Goal: Find contact information: Find contact information

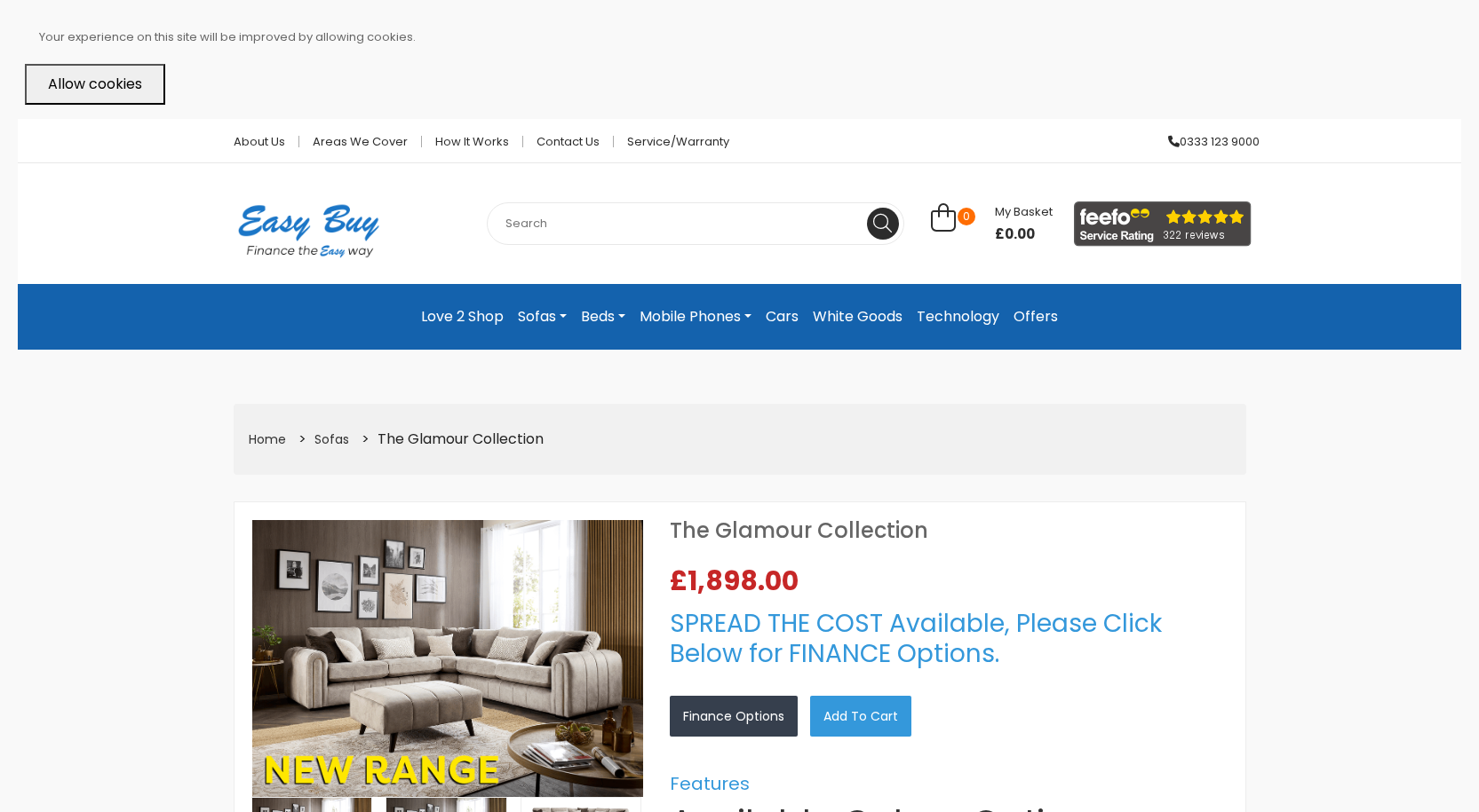
select select "104"
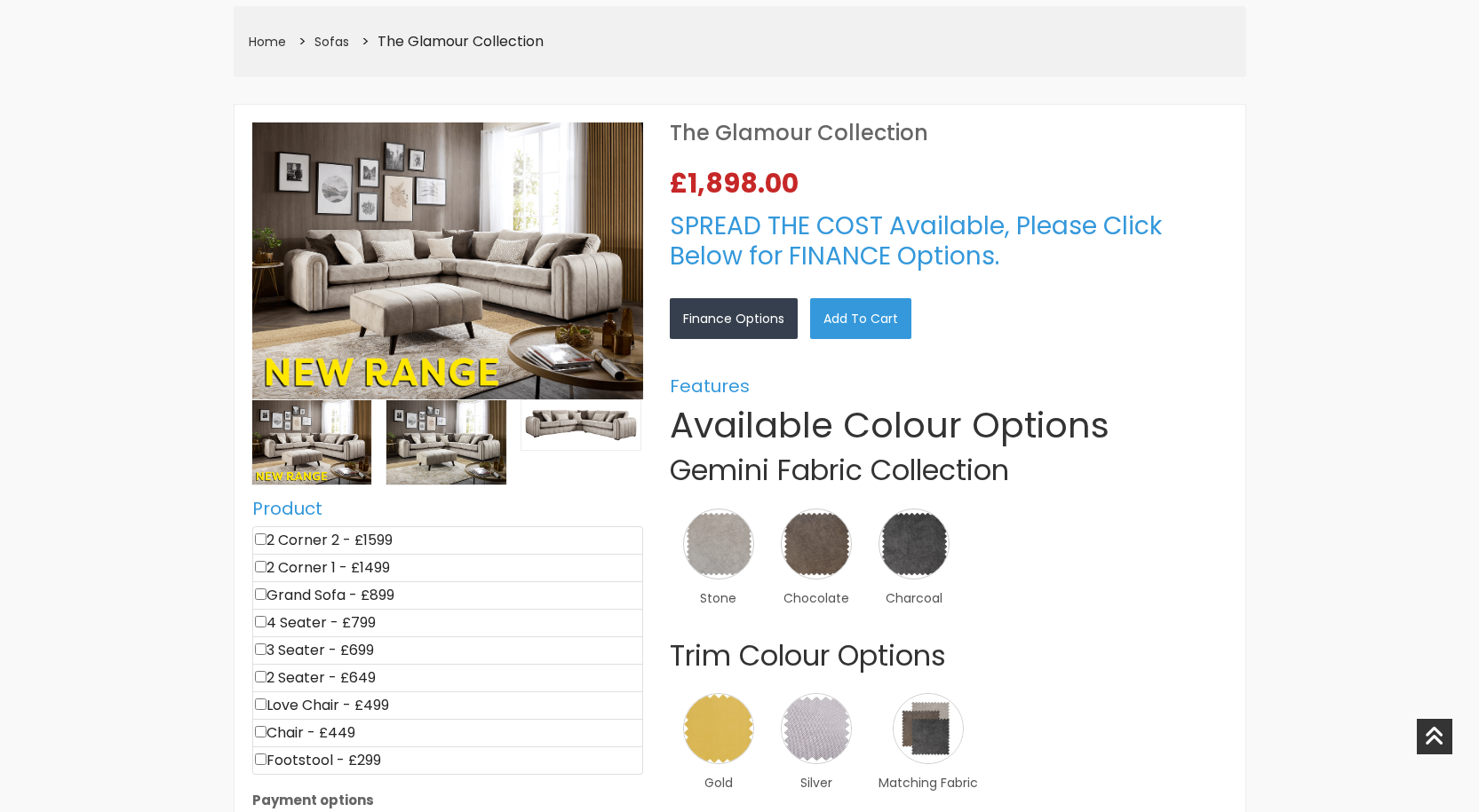
scroll to position [444, 0]
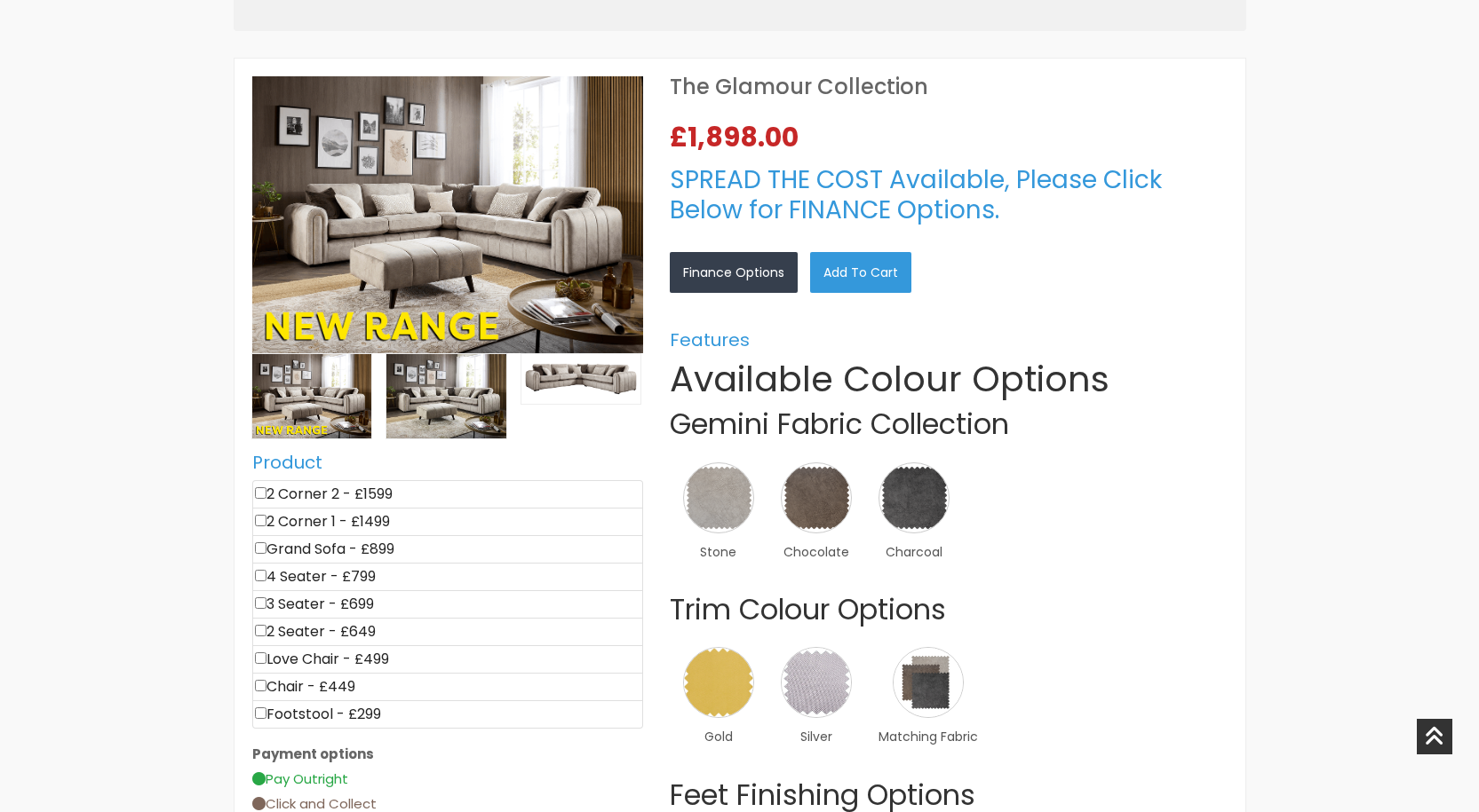
click at [945, 516] on img at bounding box center [913, 498] width 71 height 71
click at [0, 0] on link "×" at bounding box center [0, 0] width 0 height 0
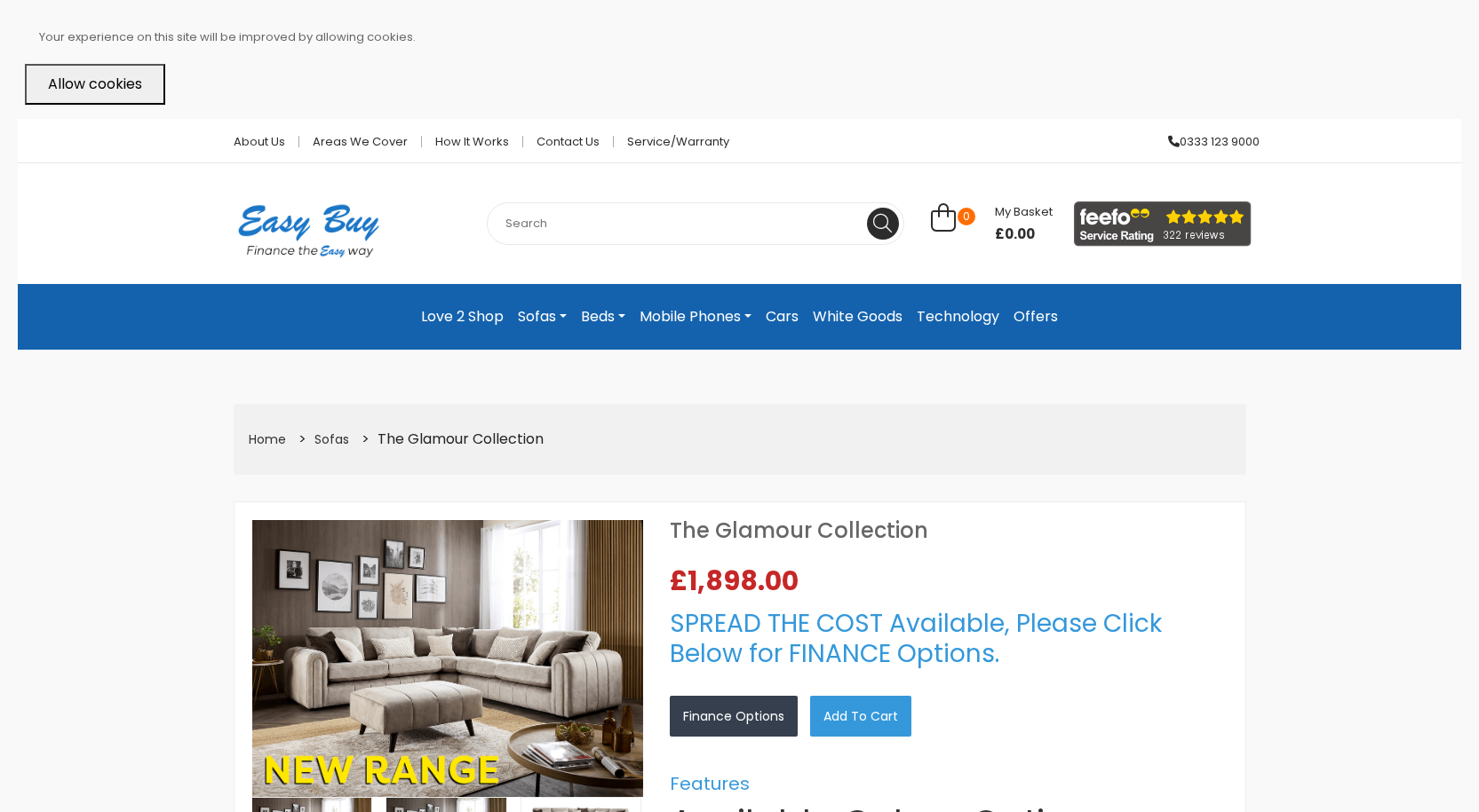
click at [86, 79] on button "Allow cookies" at bounding box center [95, 84] width 140 height 41
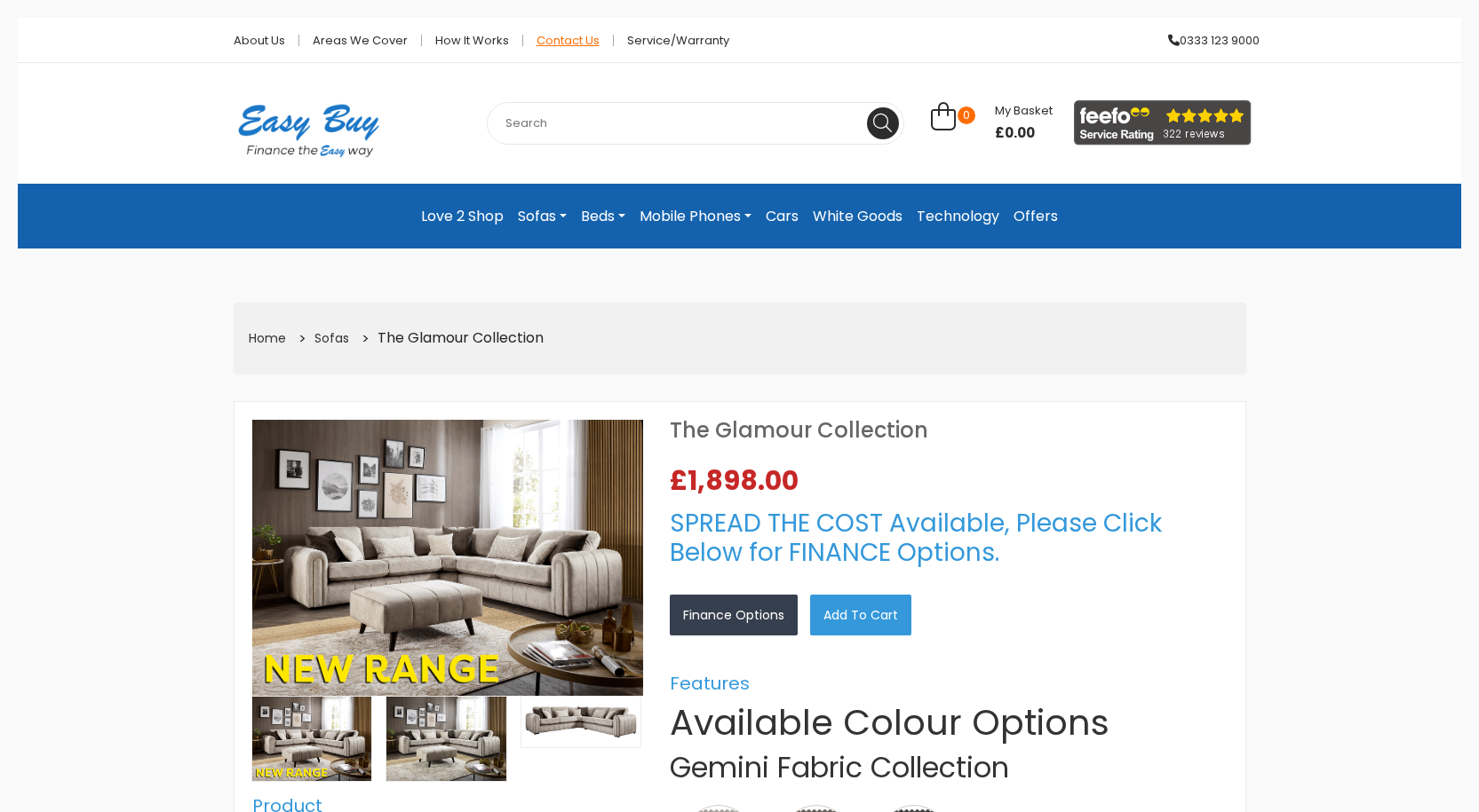
click at [574, 37] on link "Contact Us" at bounding box center [568, 40] width 90 height 12
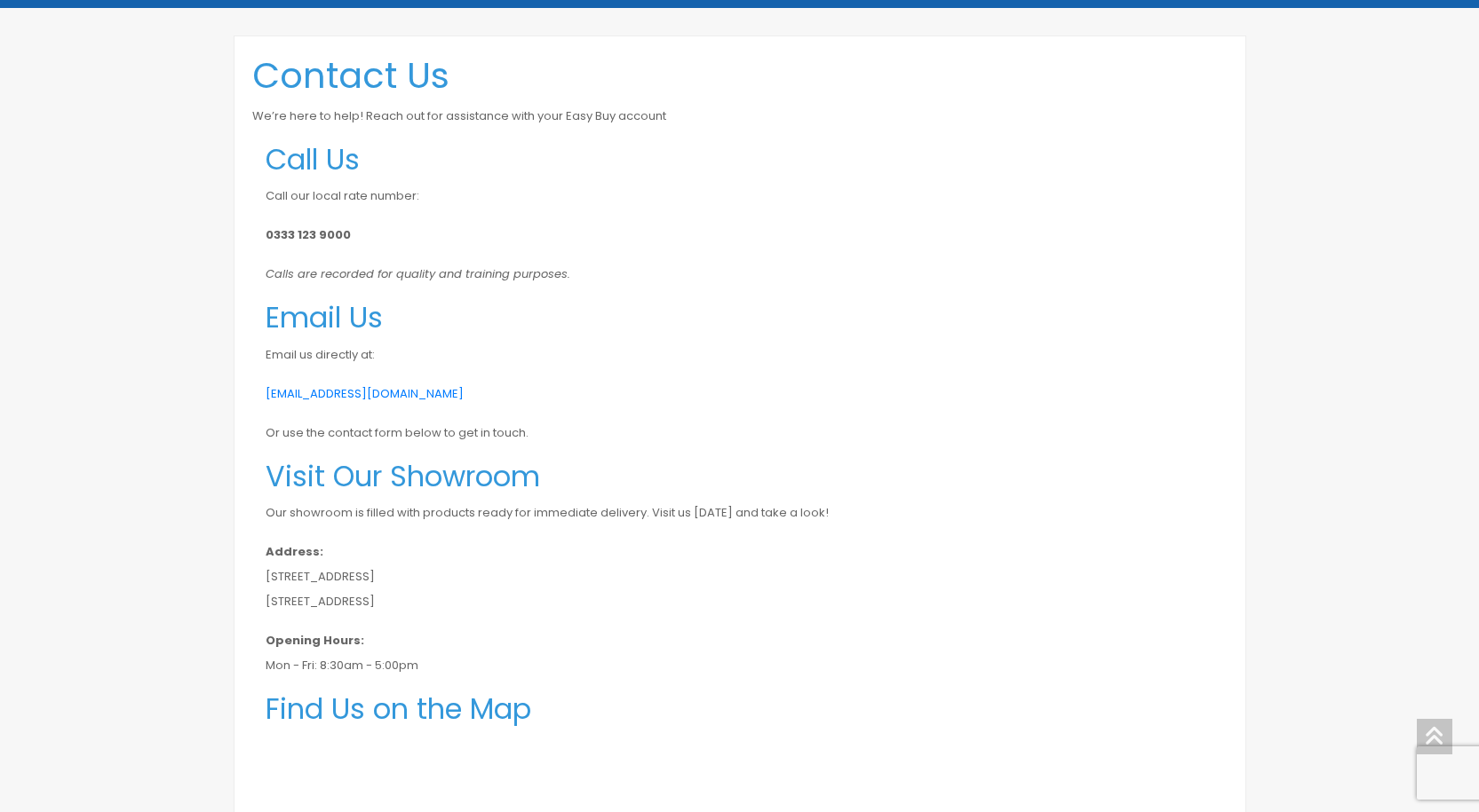
scroll to position [355, 0]
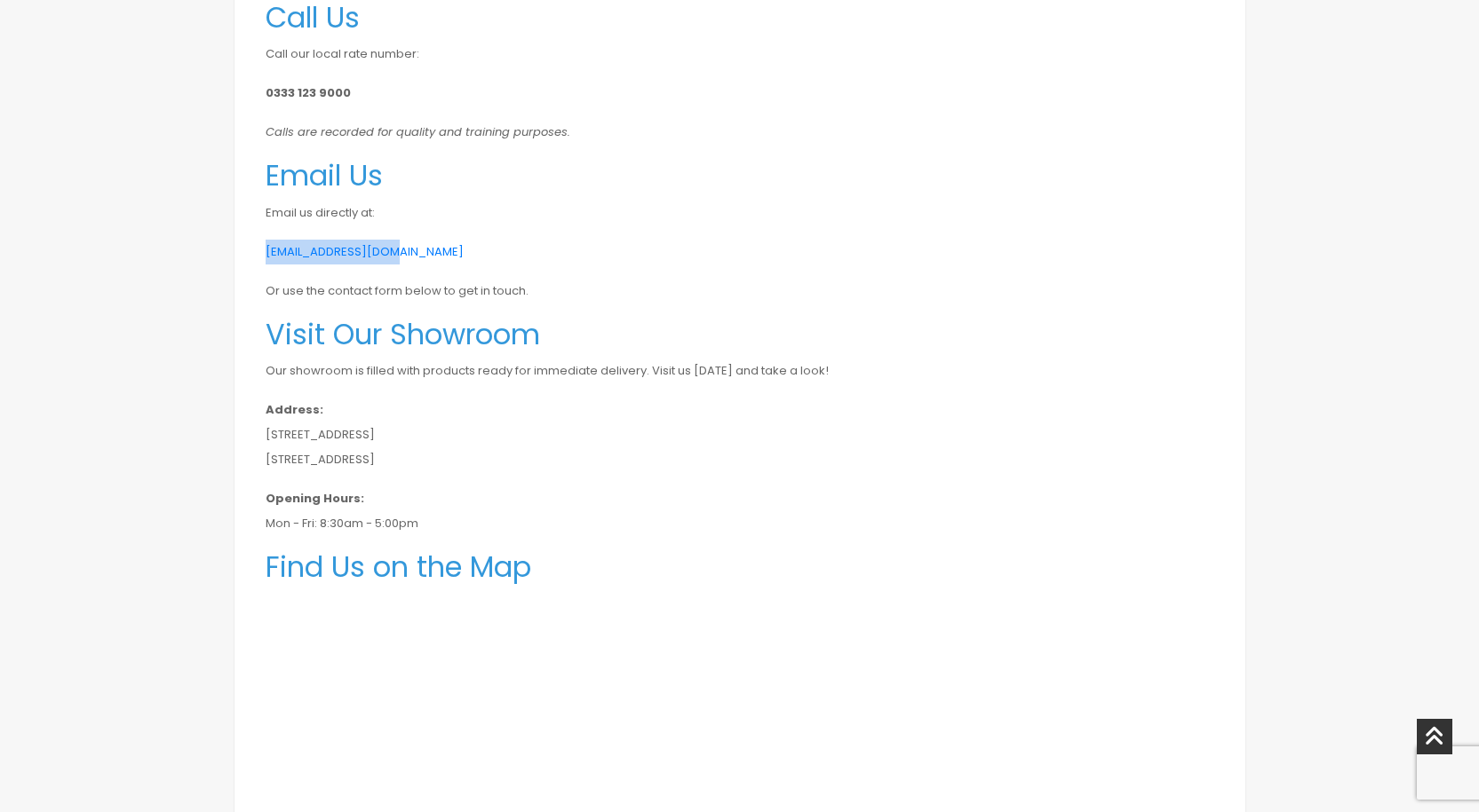
drag, startPoint x: 405, startPoint y: 256, endPoint x: 264, endPoint y: 254, distance: 141.0
copy link "[EMAIL_ADDRESS][DOMAIN_NAME]"
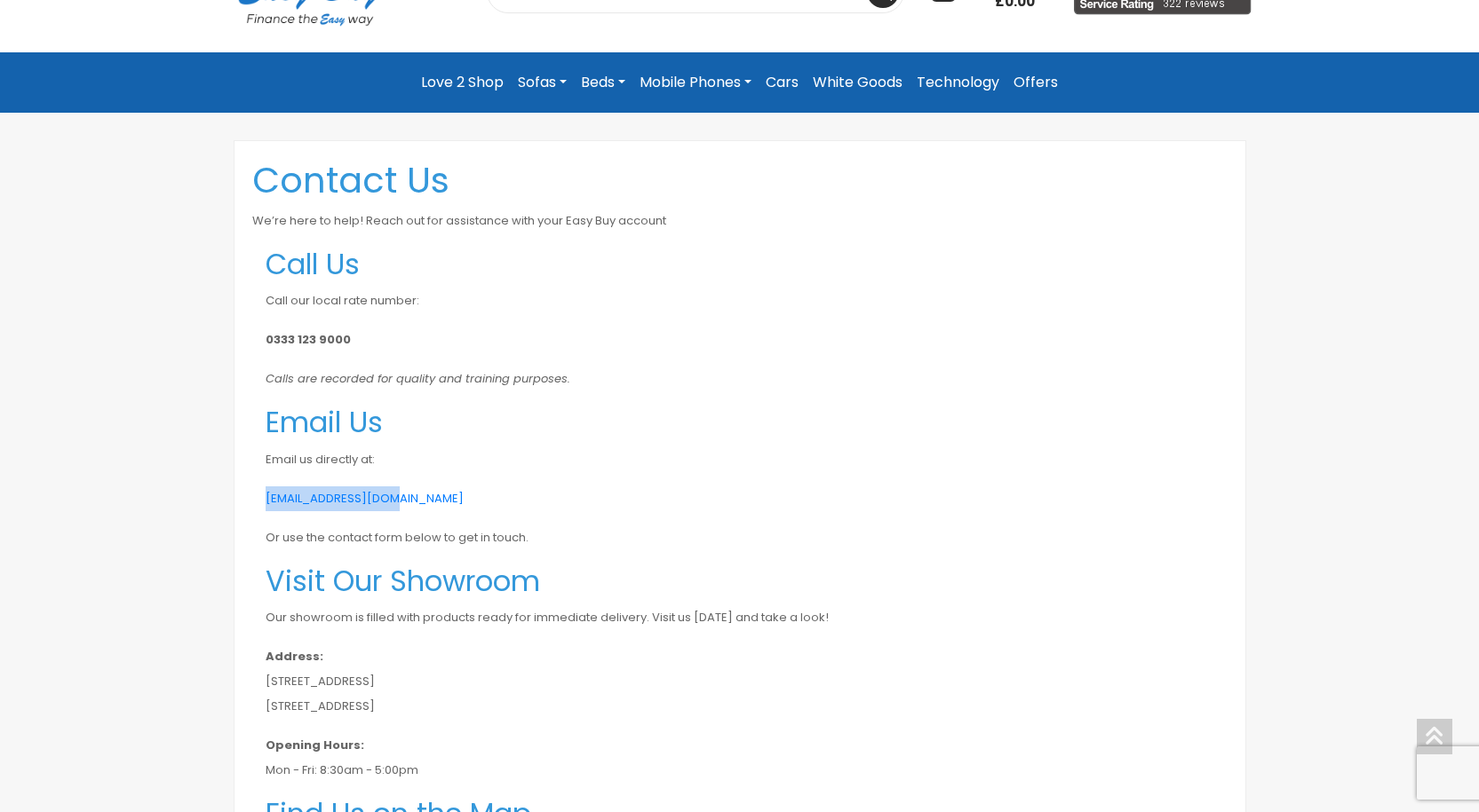
scroll to position [0, 0]
